Goal: Task Accomplishment & Management: Use online tool/utility

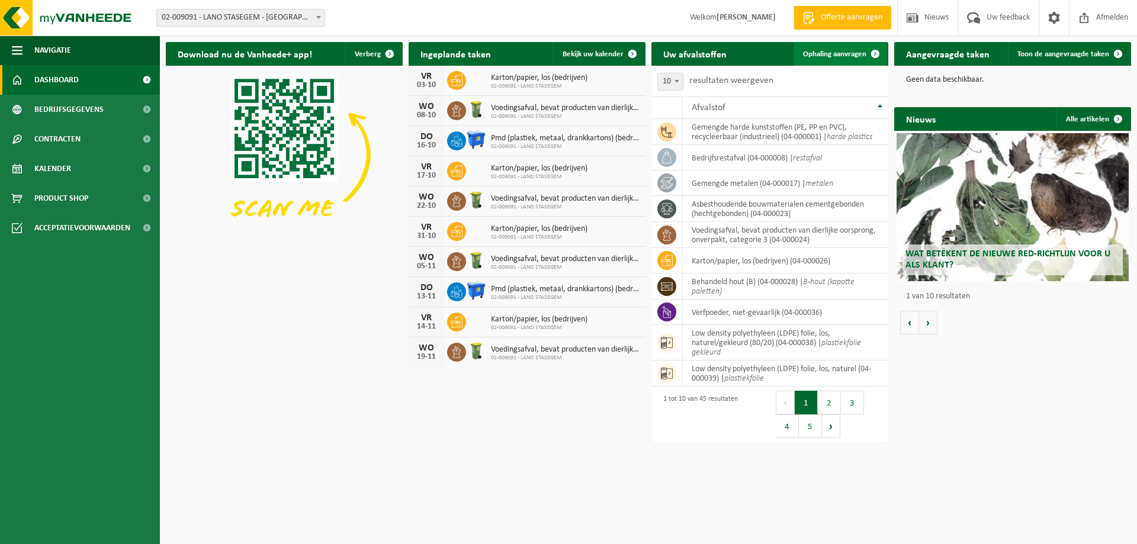
click at [848, 55] on span "Ophaling aanvragen" at bounding box center [834, 54] width 63 height 8
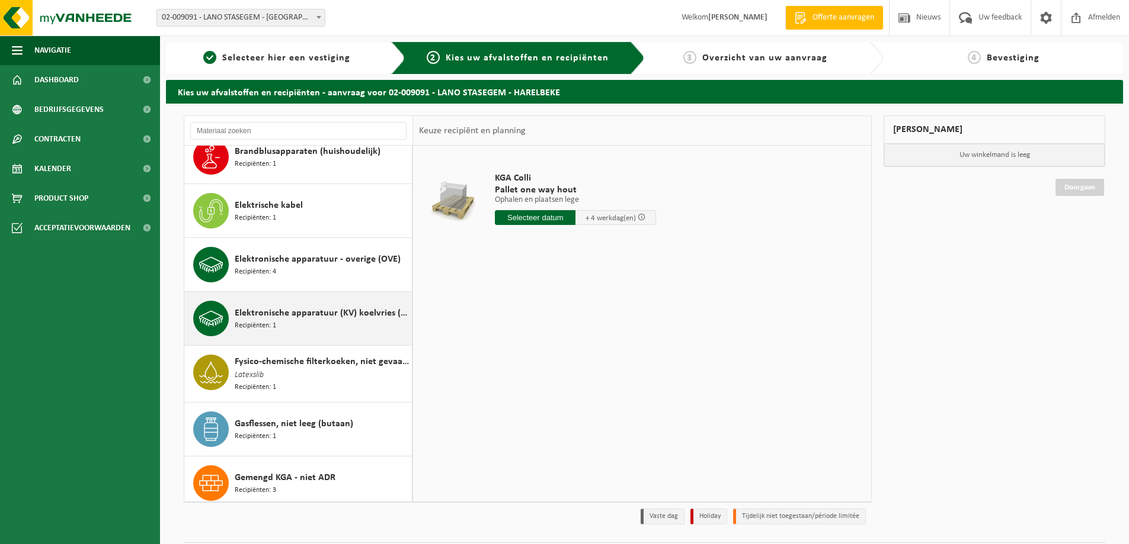
scroll to position [355, 0]
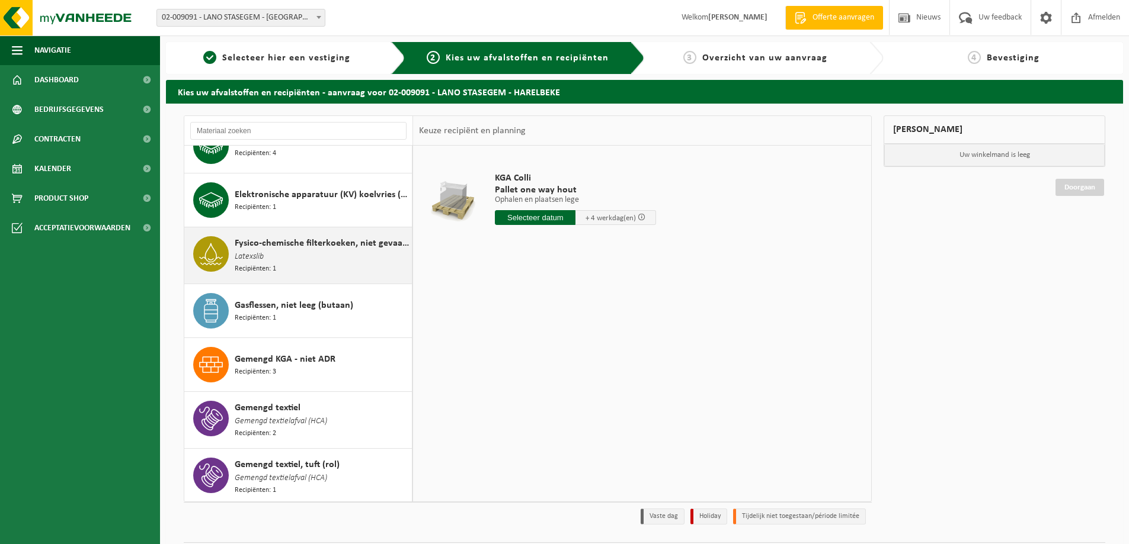
click at [274, 253] on div "Fysico-chemische filterkoeken, niet gevaarlijk Latexslib Recipiënten: 1" at bounding box center [322, 255] width 174 height 39
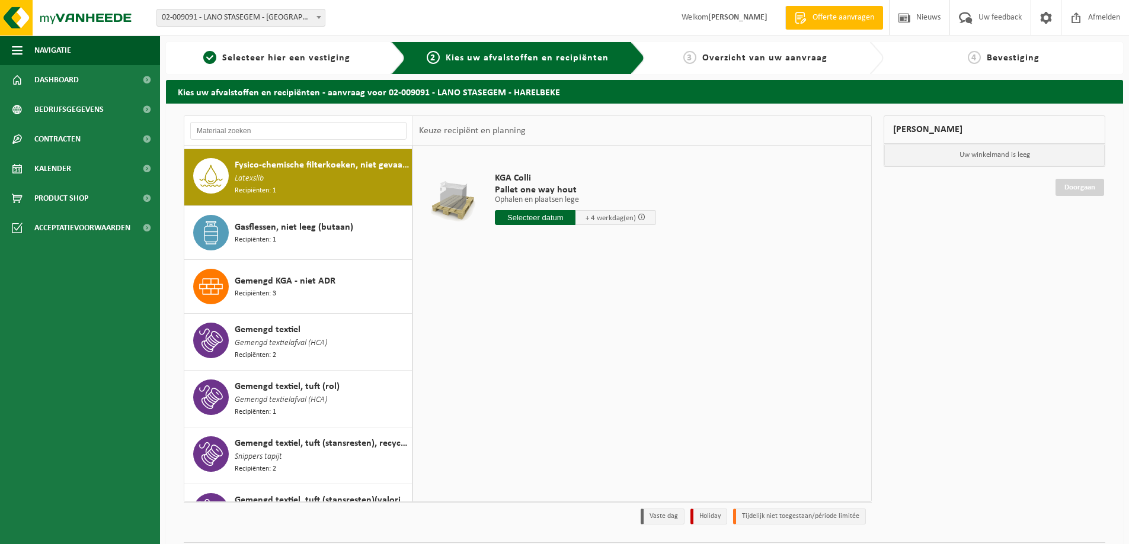
scroll to position [434, 0]
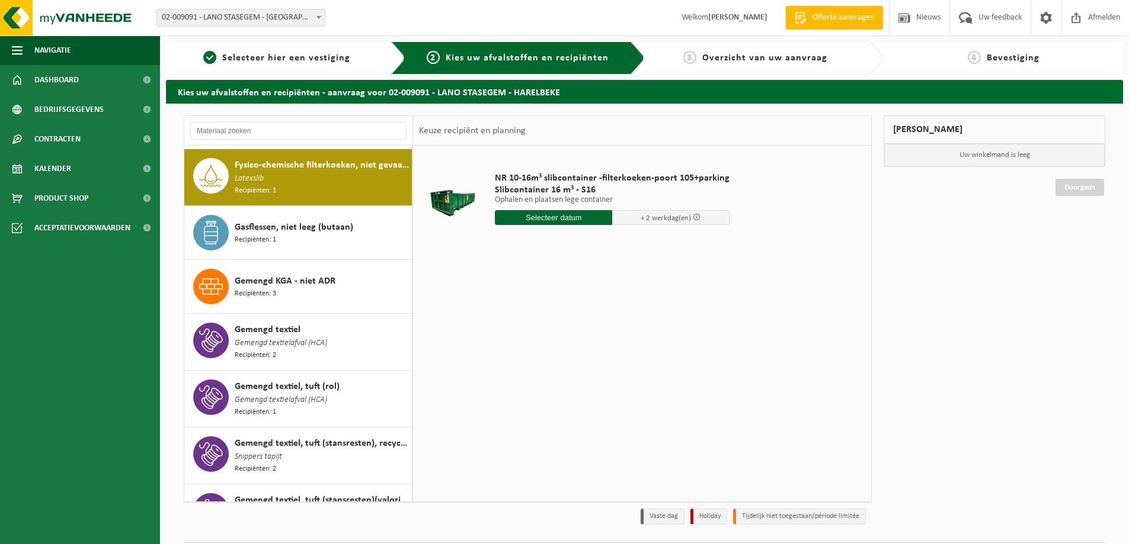
click at [520, 219] on input "text" at bounding box center [553, 217] width 117 height 15
click at [525, 365] on div "30" at bounding box center [526, 360] width 21 height 19
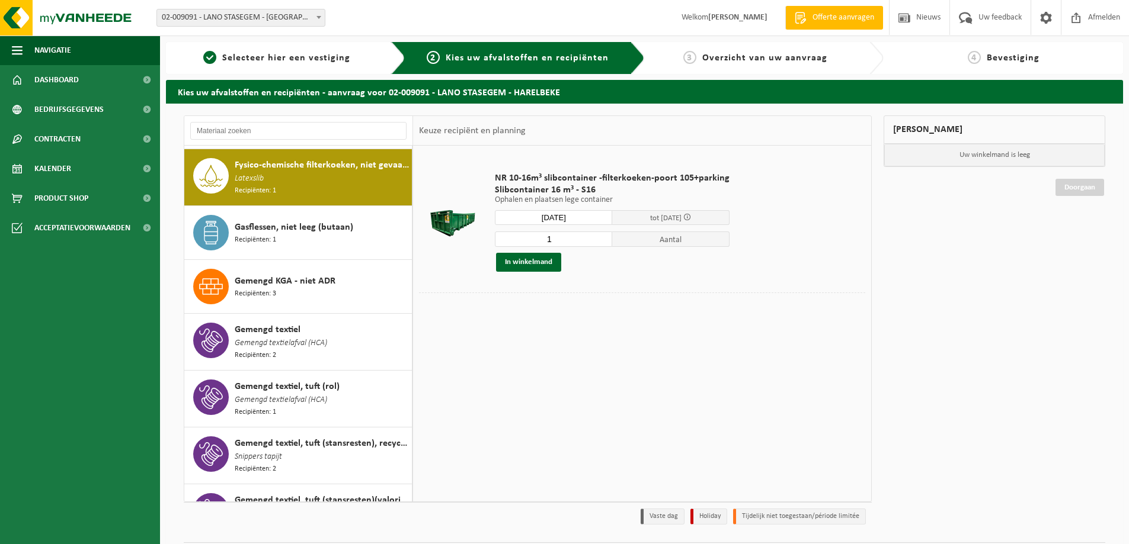
type input "Van 2025-09-30"
click at [530, 267] on button "In winkelmand" at bounding box center [528, 262] width 65 height 19
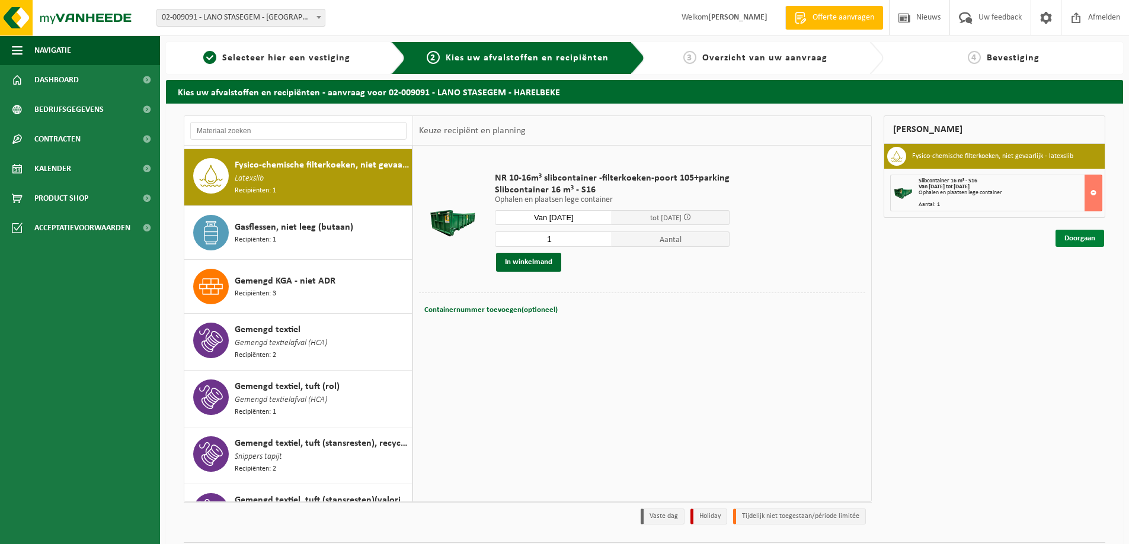
click at [1089, 234] on link "Doorgaan" at bounding box center [1079, 238] width 49 height 17
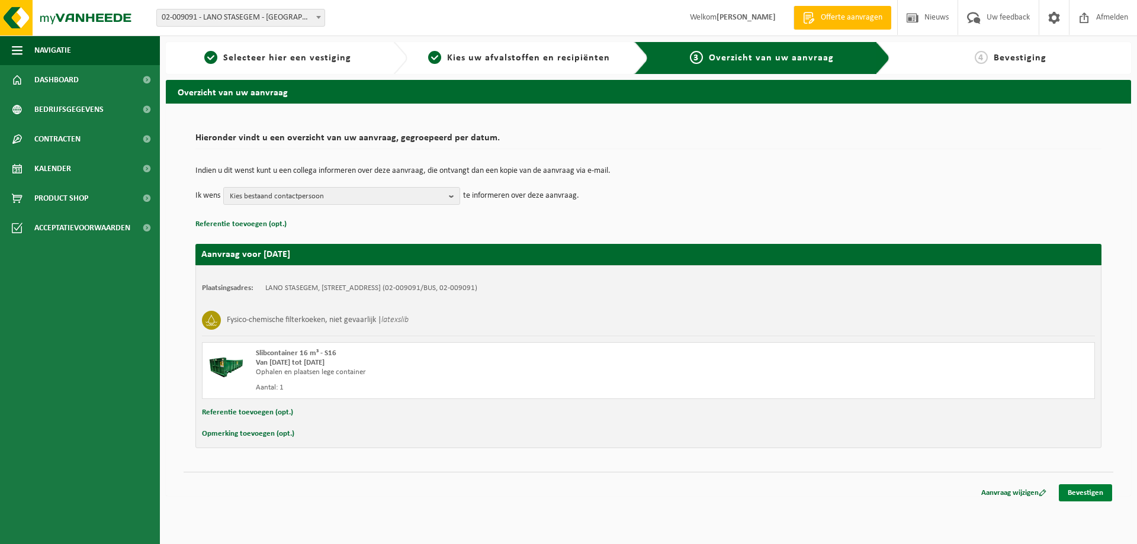
click at [1088, 492] on link "Bevestigen" at bounding box center [1085, 493] width 53 height 17
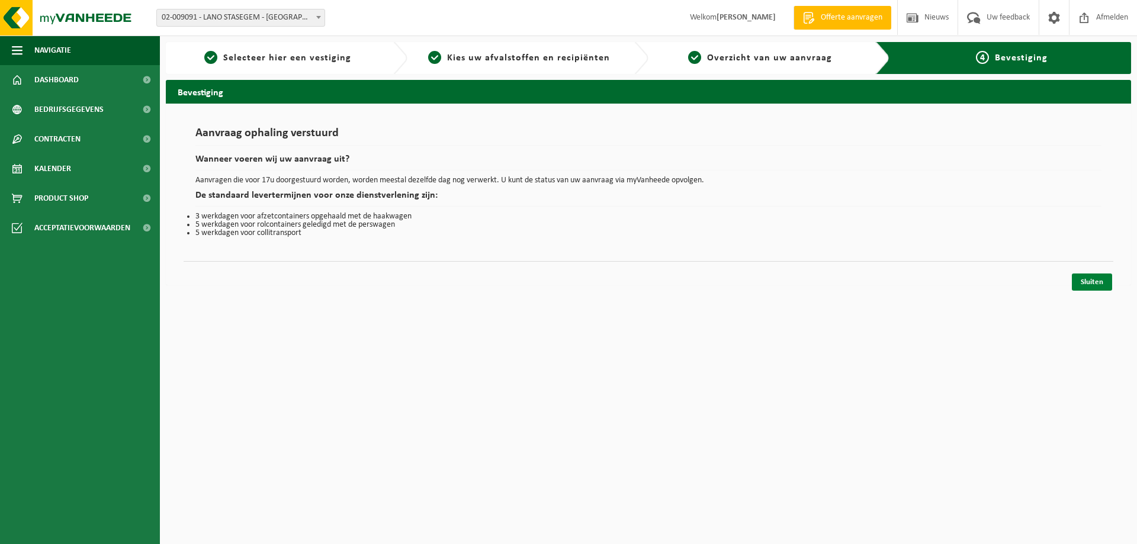
click at [1091, 283] on link "Sluiten" at bounding box center [1092, 282] width 40 height 17
